Goal: Task Accomplishment & Management: Complete application form

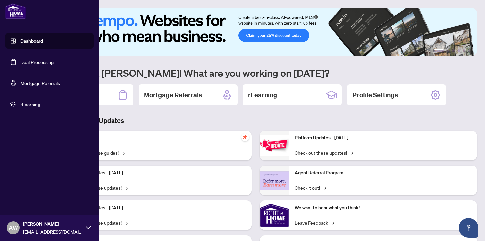
click at [26, 63] on link "Deal Processing" at bounding box center [36, 62] width 33 height 6
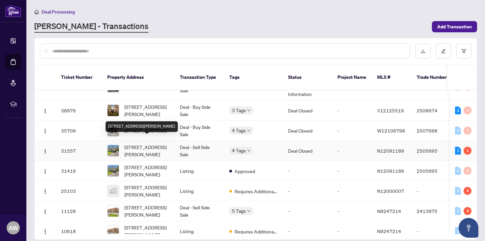
scroll to position [109, 0]
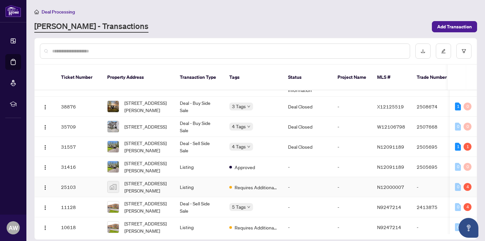
click at [163, 180] on span "[STREET_ADDRESS][PERSON_NAME]" at bounding box center [146, 187] width 45 height 15
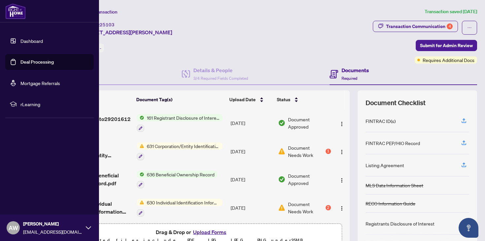
click at [24, 61] on link "Deal Processing" at bounding box center [36, 62] width 33 height 6
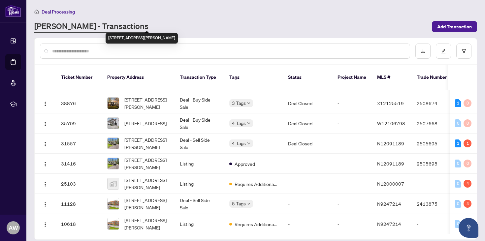
scroll to position [114, 0]
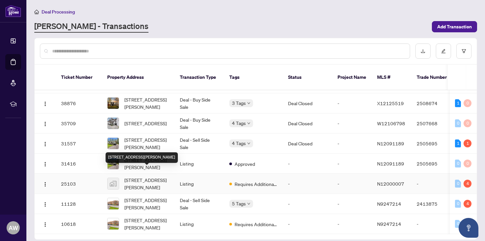
click at [147, 176] on span "[STREET_ADDRESS][PERSON_NAME]" at bounding box center [146, 183] width 45 height 15
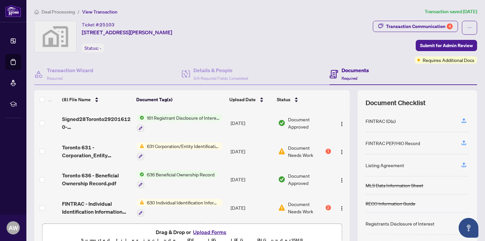
click at [182, 116] on span "161 Registrant Disclosure of Interest - Disposition ofProperty" at bounding box center [183, 117] width 78 height 7
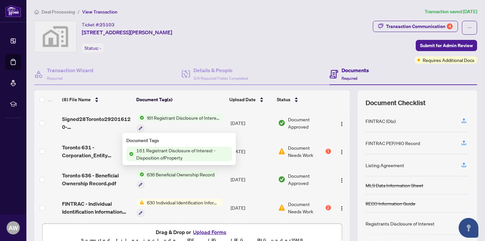
click at [293, 120] on span "Document Approved" at bounding box center [309, 123] width 43 height 15
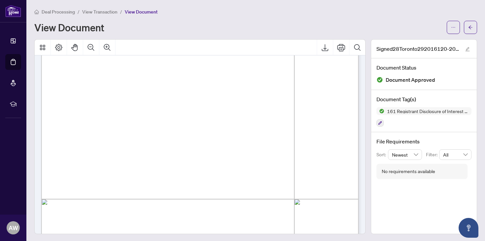
scroll to position [114, 0]
drag, startPoint x: 283, startPoint y: 88, endPoint x: 219, endPoint y: 82, distance: 64.2
drag, startPoint x: 81, startPoint y: 89, endPoint x: 149, endPoint y: 103, distance: 69.9
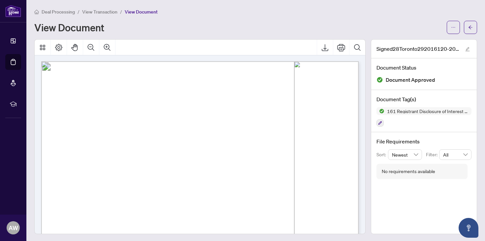
scroll to position [0, 0]
click at [471, 30] on span "button" at bounding box center [470, 27] width 5 height 11
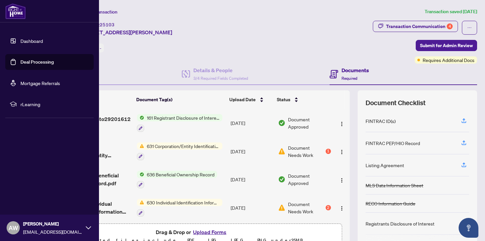
click at [29, 65] on link "Deal Processing" at bounding box center [36, 62] width 33 height 6
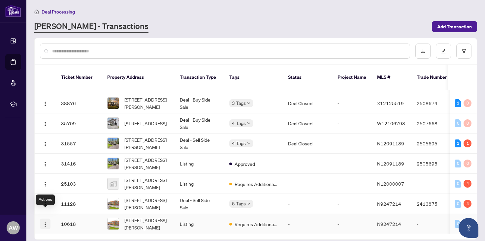
click at [46, 222] on img "button" at bounding box center [45, 224] width 5 height 5
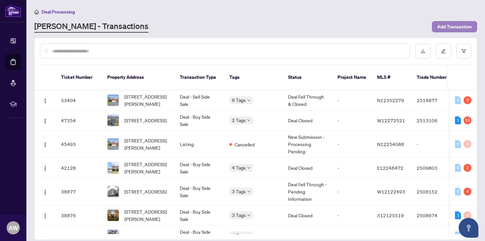
click at [447, 24] on span "Add Transaction" at bounding box center [454, 26] width 35 height 11
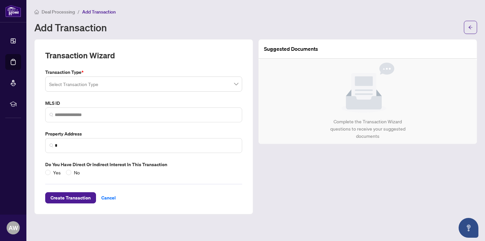
click at [82, 81] on input "search" at bounding box center [140, 85] width 183 height 15
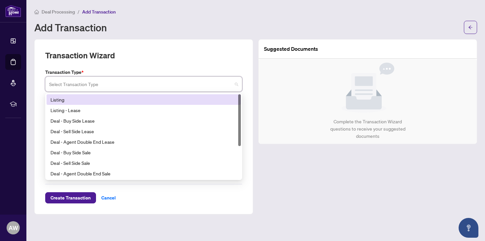
click at [76, 102] on div "Listing" at bounding box center [143, 99] width 186 height 7
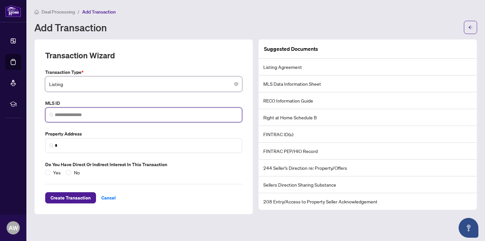
click at [94, 116] on input "search" at bounding box center [146, 115] width 183 height 7
paste input "*********"
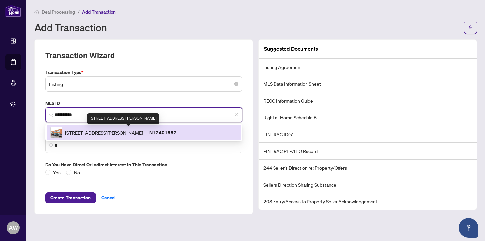
click at [101, 134] on span "[STREET_ADDRESS][PERSON_NAME]" at bounding box center [104, 132] width 78 height 7
type input "*********"
type input "**********"
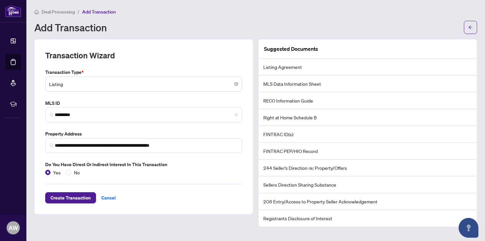
click at [98, 87] on span "Listing" at bounding box center [143, 84] width 189 height 13
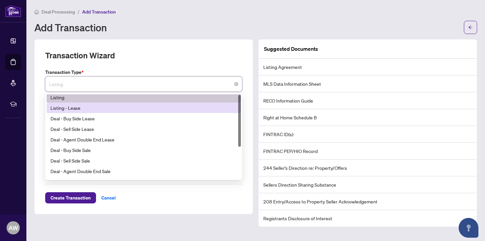
scroll to position [1, 0]
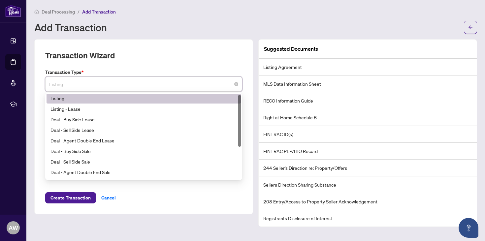
click at [94, 100] on div "Listing" at bounding box center [143, 98] width 186 height 7
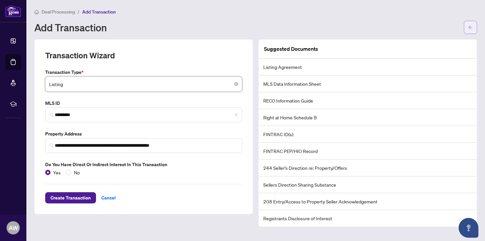
click at [470, 25] on icon "arrow-left" at bounding box center [470, 27] width 5 height 5
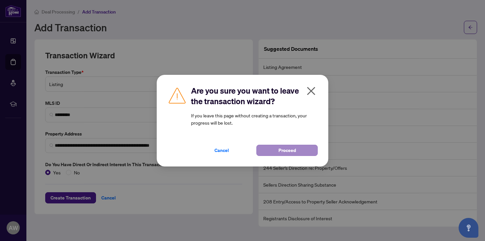
click at [269, 149] on button "Proceed" at bounding box center [286, 150] width 61 height 11
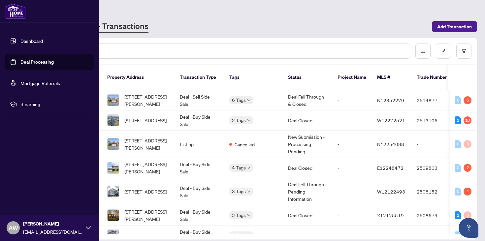
click at [20, 59] on link "Deal Processing" at bounding box center [36, 62] width 33 height 6
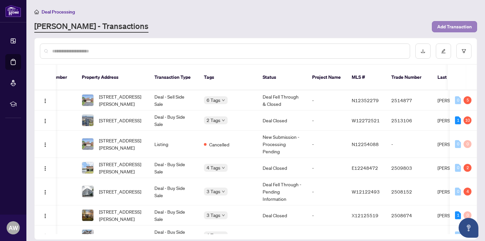
click at [469, 27] on span "Add Transaction" at bounding box center [454, 26] width 35 height 11
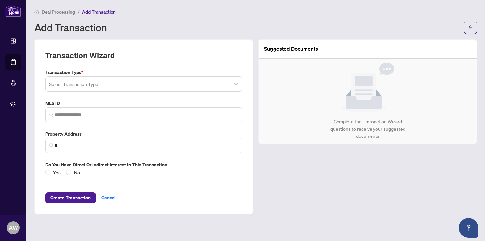
click at [98, 86] on input "search" at bounding box center [140, 85] width 183 height 15
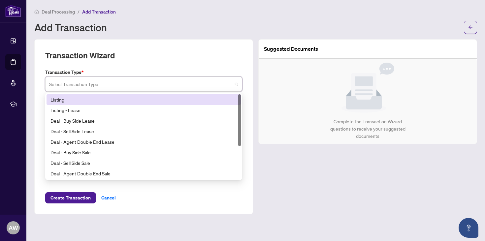
click at [88, 103] on div "Listing" at bounding box center [144, 99] width 194 height 11
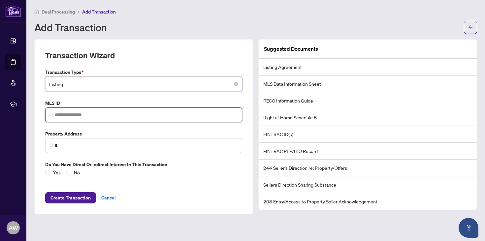
click at [84, 113] on input "search" at bounding box center [146, 115] width 183 height 7
paste input "*********"
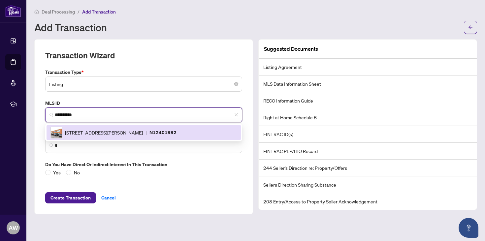
click at [82, 133] on span "[STREET_ADDRESS][PERSON_NAME]" at bounding box center [104, 132] width 78 height 7
type input "*********"
type input "**********"
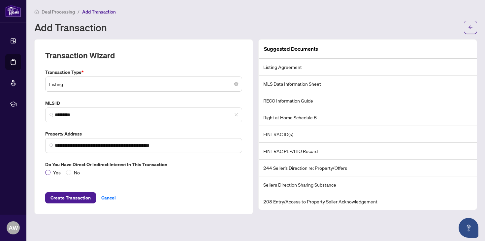
click at [52, 171] on span "Yes" at bounding box center [56, 172] width 13 height 7
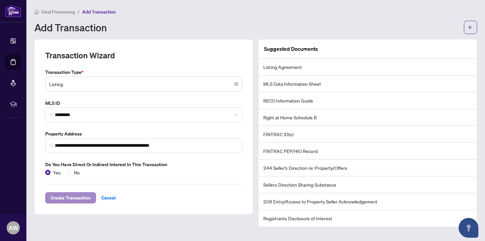
click at [63, 195] on span "Create Transaction" at bounding box center [70, 198] width 40 height 11
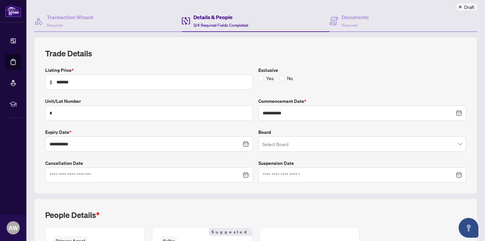
scroll to position [70, 0]
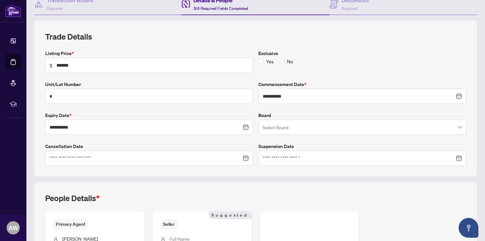
click at [289, 125] on input "search" at bounding box center [359, 128] width 194 height 15
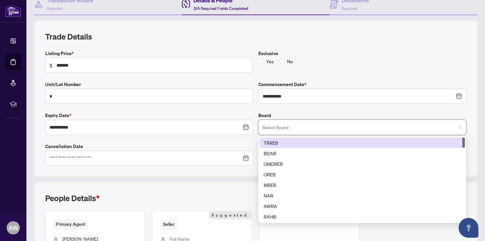
click at [285, 142] on div "TRREB" at bounding box center [362, 142] width 197 height 7
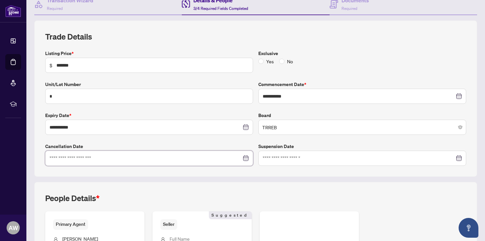
click at [230, 159] on input at bounding box center [145, 158] width 192 height 7
click at [249, 178] on div "**********" at bounding box center [256, 169] width 448 height 299
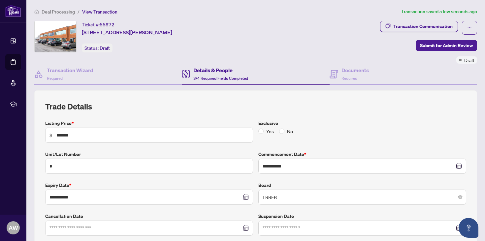
scroll to position [0, 0]
click at [282, 133] on span at bounding box center [281, 131] width 5 height 5
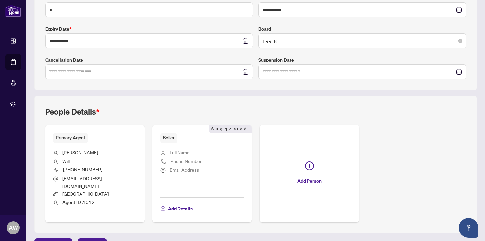
scroll to position [161, 0]
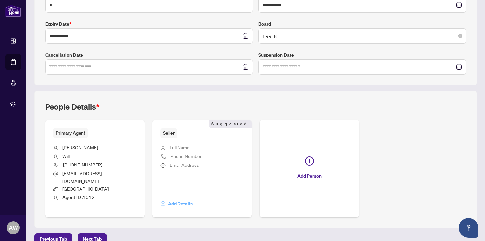
click at [173, 199] on span "Add Details" at bounding box center [180, 204] width 25 height 11
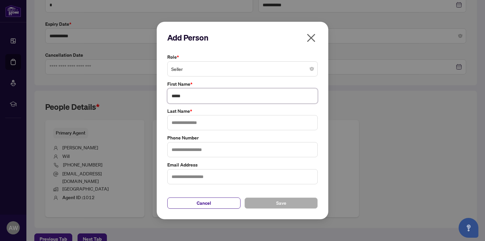
type input "****"
type input "*****"
type input "**********"
click at [267, 205] on button "Save" at bounding box center [280, 203] width 73 height 11
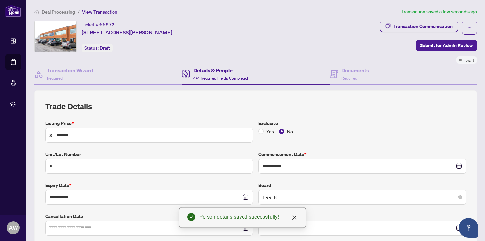
scroll to position [0, 0]
click at [347, 74] on h4 "Documents" at bounding box center [354, 70] width 27 height 8
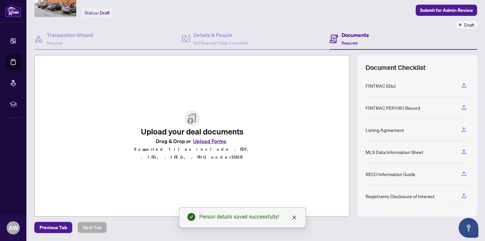
scroll to position [35, 0]
click at [211, 145] on button "Upload Forms" at bounding box center [209, 141] width 37 height 9
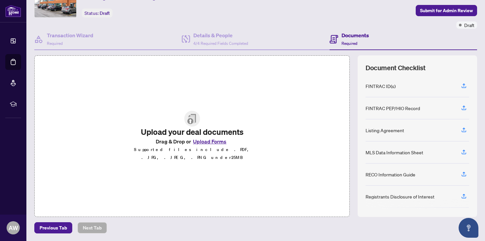
click at [213, 145] on button "Upload Forms" at bounding box center [209, 141] width 37 height 9
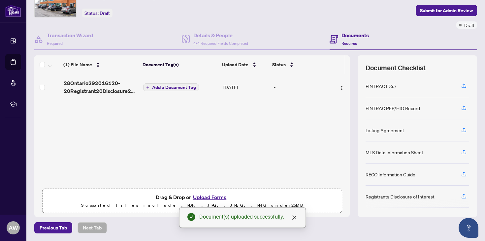
click at [173, 85] on span "Add a Document Tag" at bounding box center [174, 87] width 44 height 5
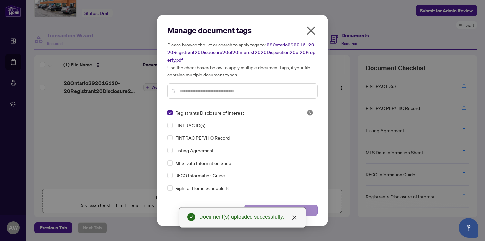
click at [312, 210] on button "Save" at bounding box center [280, 210] width 73 height 11
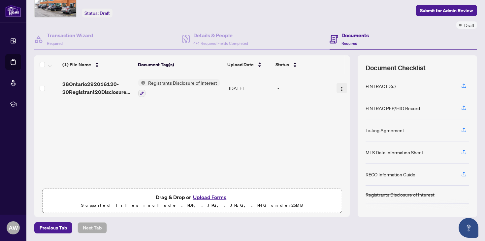
click at [341, 88] on img "button" at bounding box center [341, 88] width 5 height 5
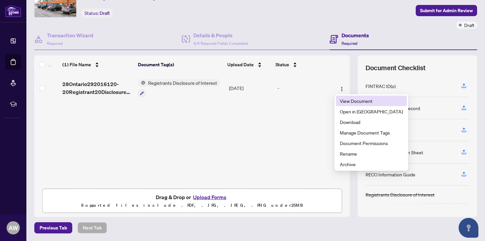
click at [344, 100] on span "View Document" at bounding box center [371, 100] width 63 height 7
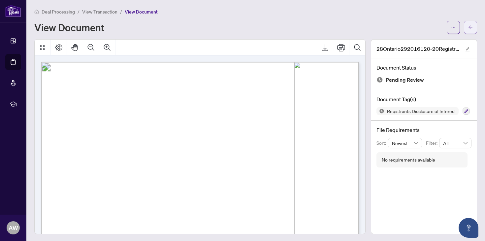
click at [473, 28] on button "button" at bounding box center [470, 27] width 13 height 13
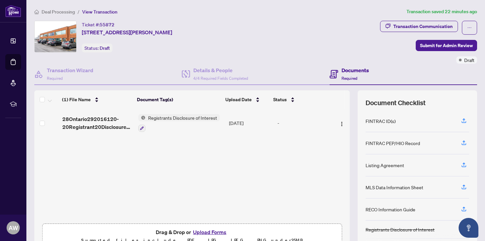
click at [199, 231] on button "Upload Forms" at bounding box center [209, 232] width 37 height 9
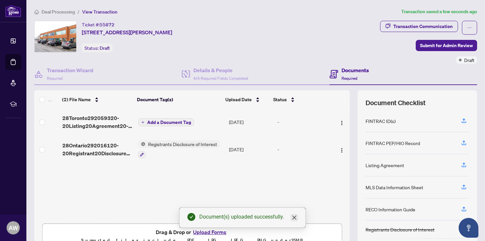
click at [293, 217] on icon "close" at bounding box center [294, 218] width 4 height 4
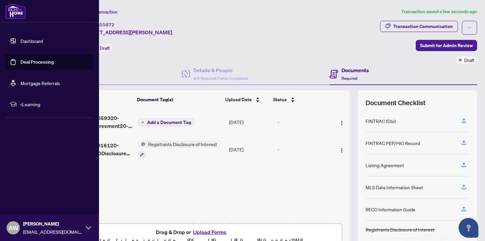
click at [20, 61] on link "Deal Processing" at bounding box center [36, 62] width 33 height 6
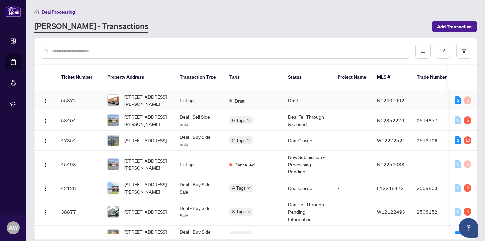
click at [163, 93] on span "[STREET_ADDRESS][PERSON_NAME]" at bounding box center [146, 100] width 45 height 15
